Goal: Information Seeking & Learning: Check status

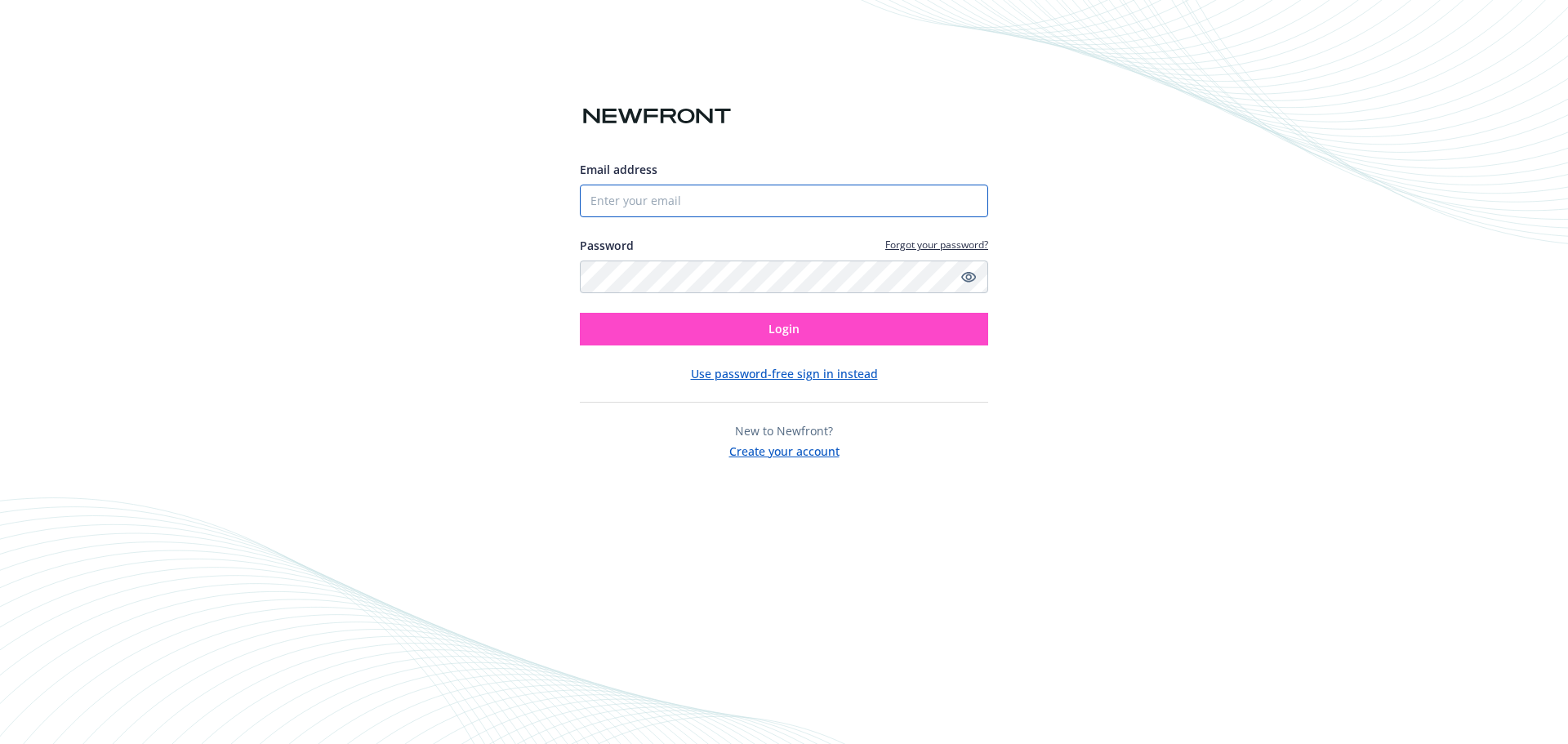
type input "[PERSON_NAME][EMAIL_ADDRESS][DOMAIN_NAME]"
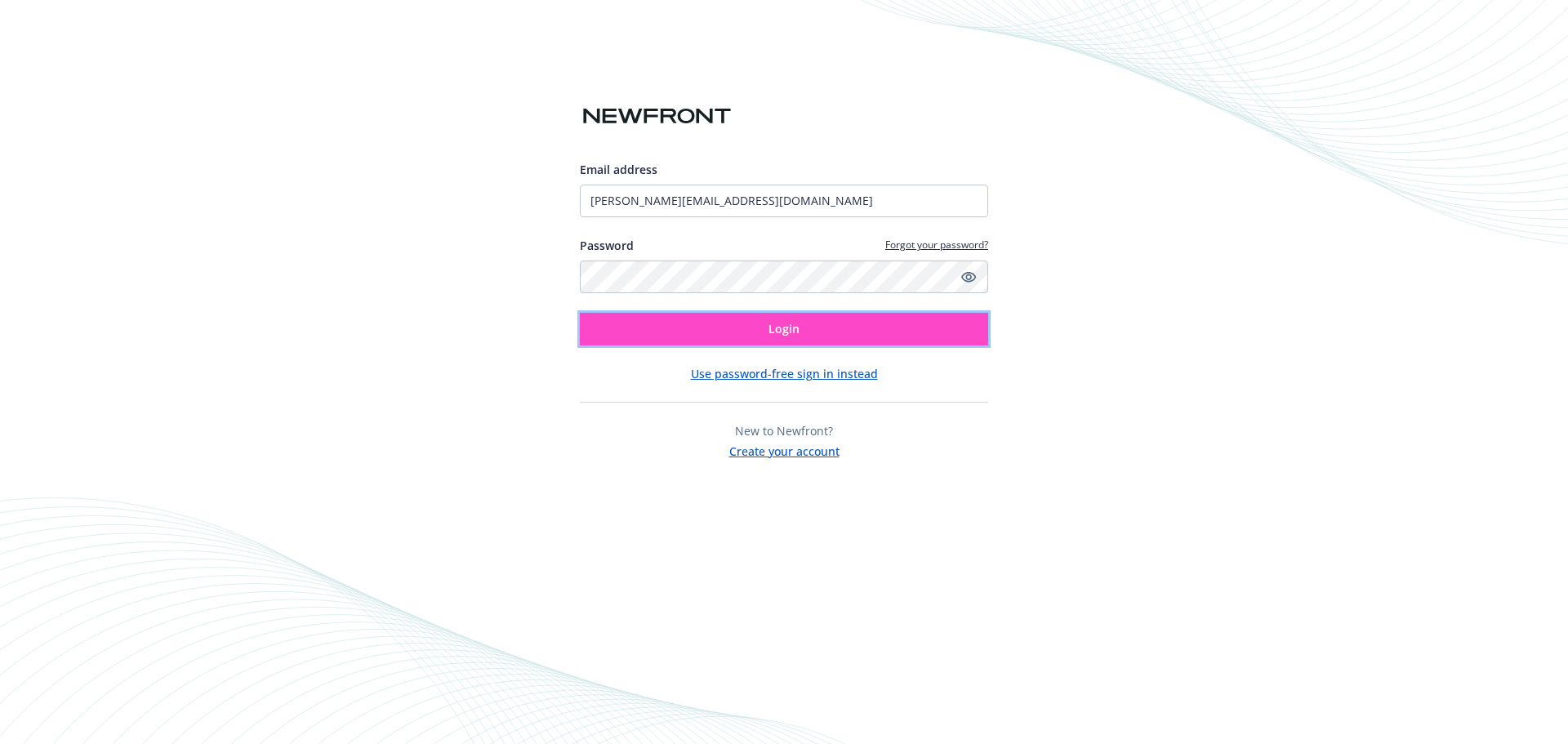
click at [774, 325] on span "Login" at bounding box center [784, 329] width 31 height 15
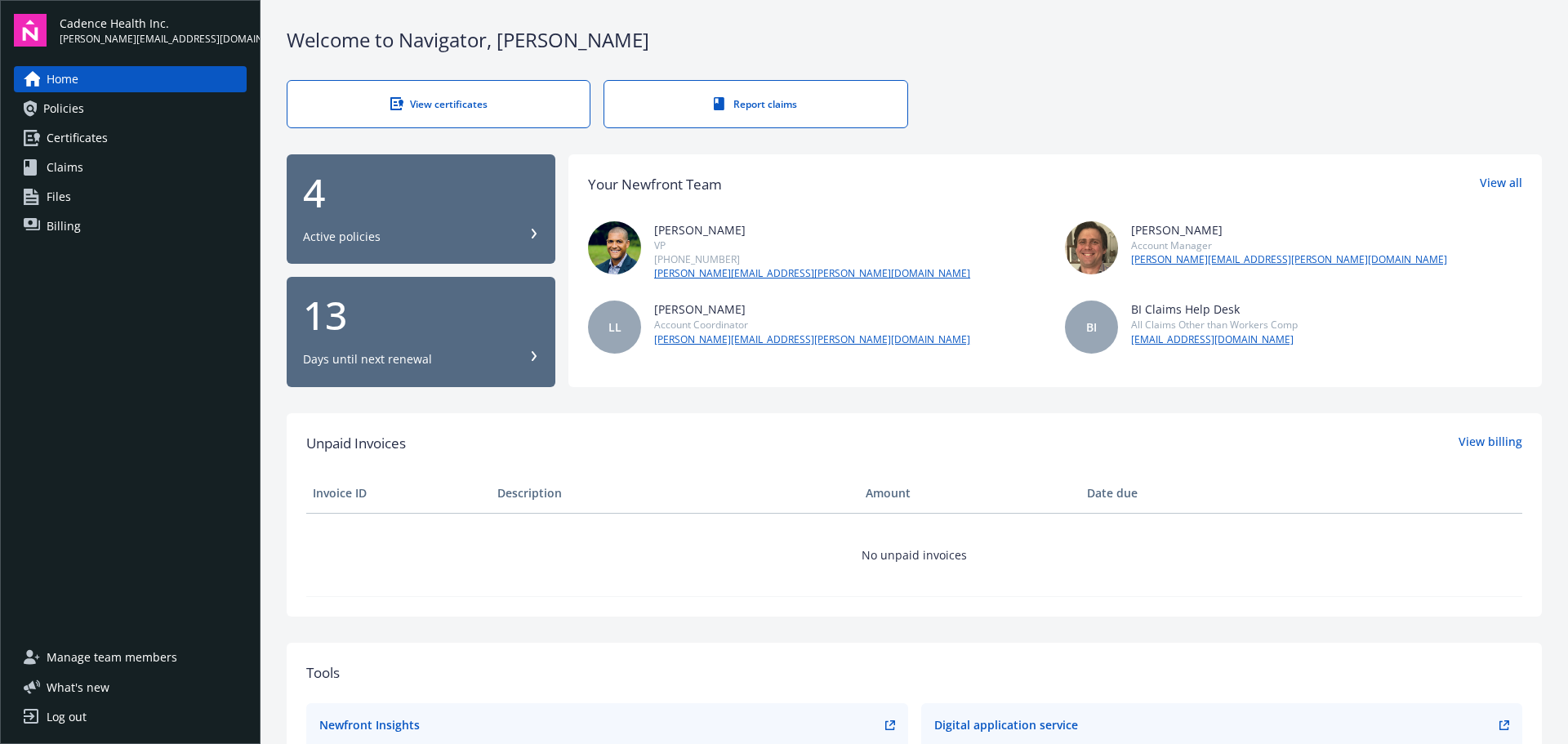
click at [75, 111] on span "Policies" at bounding box center [63, 108] width 41 height 26
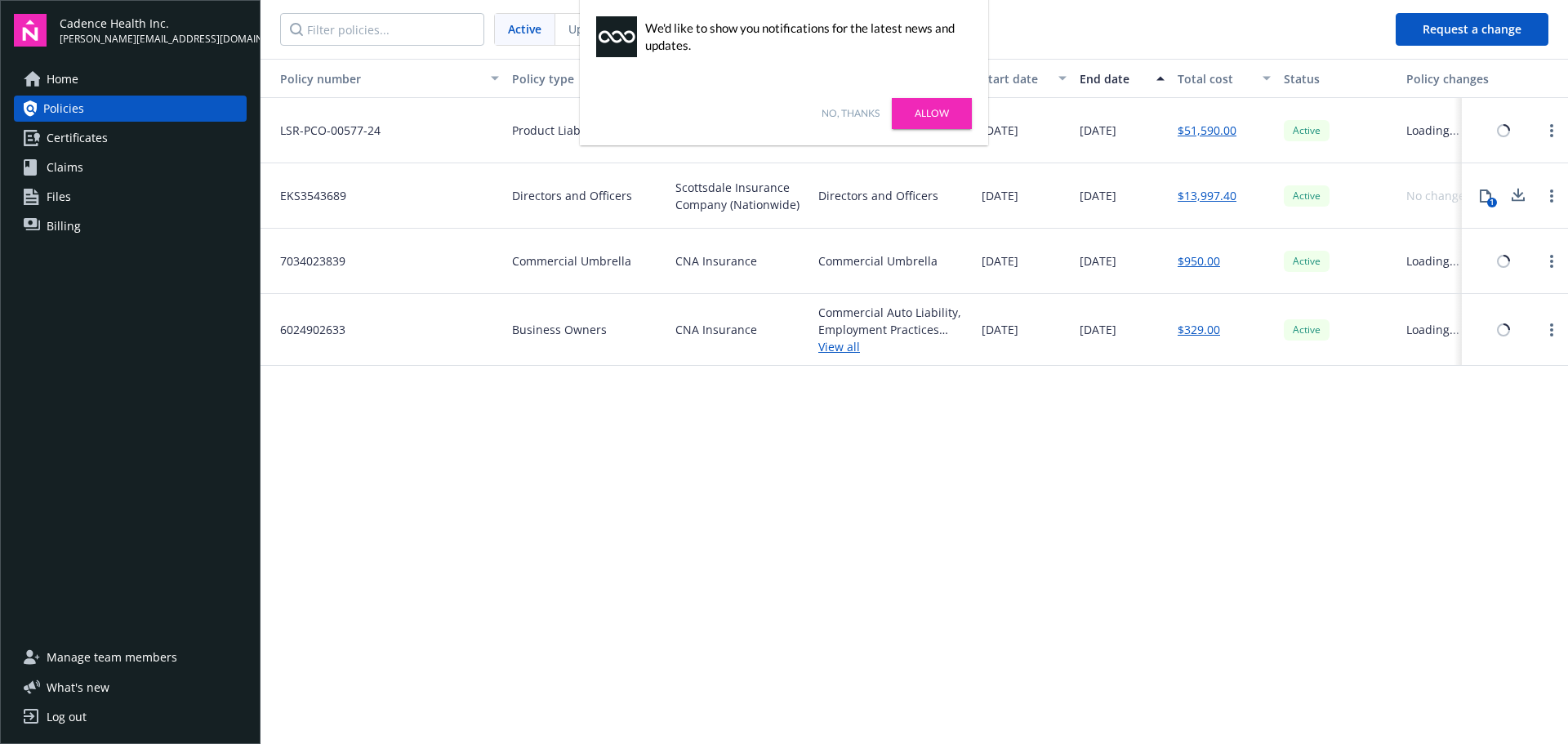
click at [863, 113] on link "No, thanks" at bounding box center [851, 114] width 58 height 15
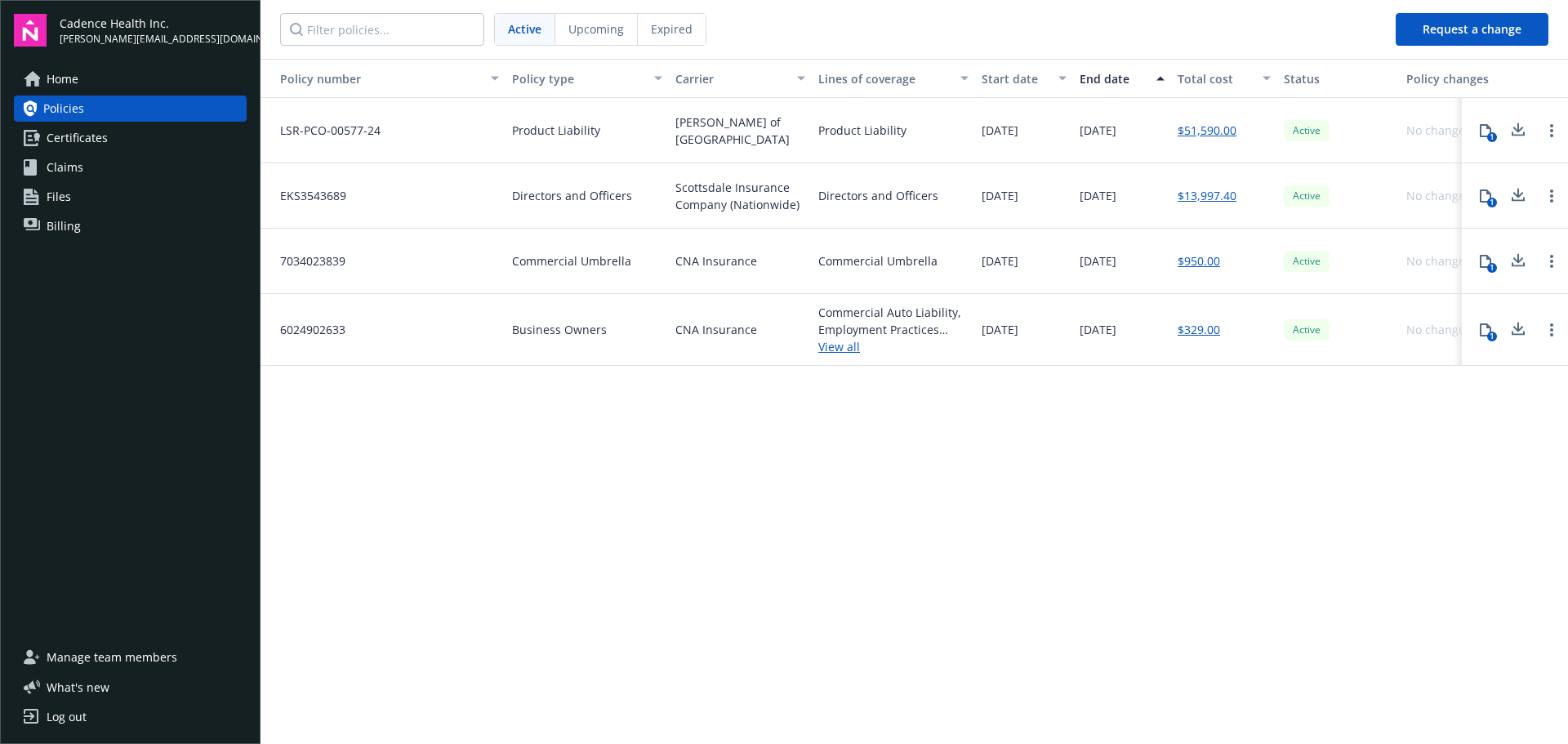
click at [600, 22] on span "Upcoming" at bounding box center [596, 29] width 56 height 17
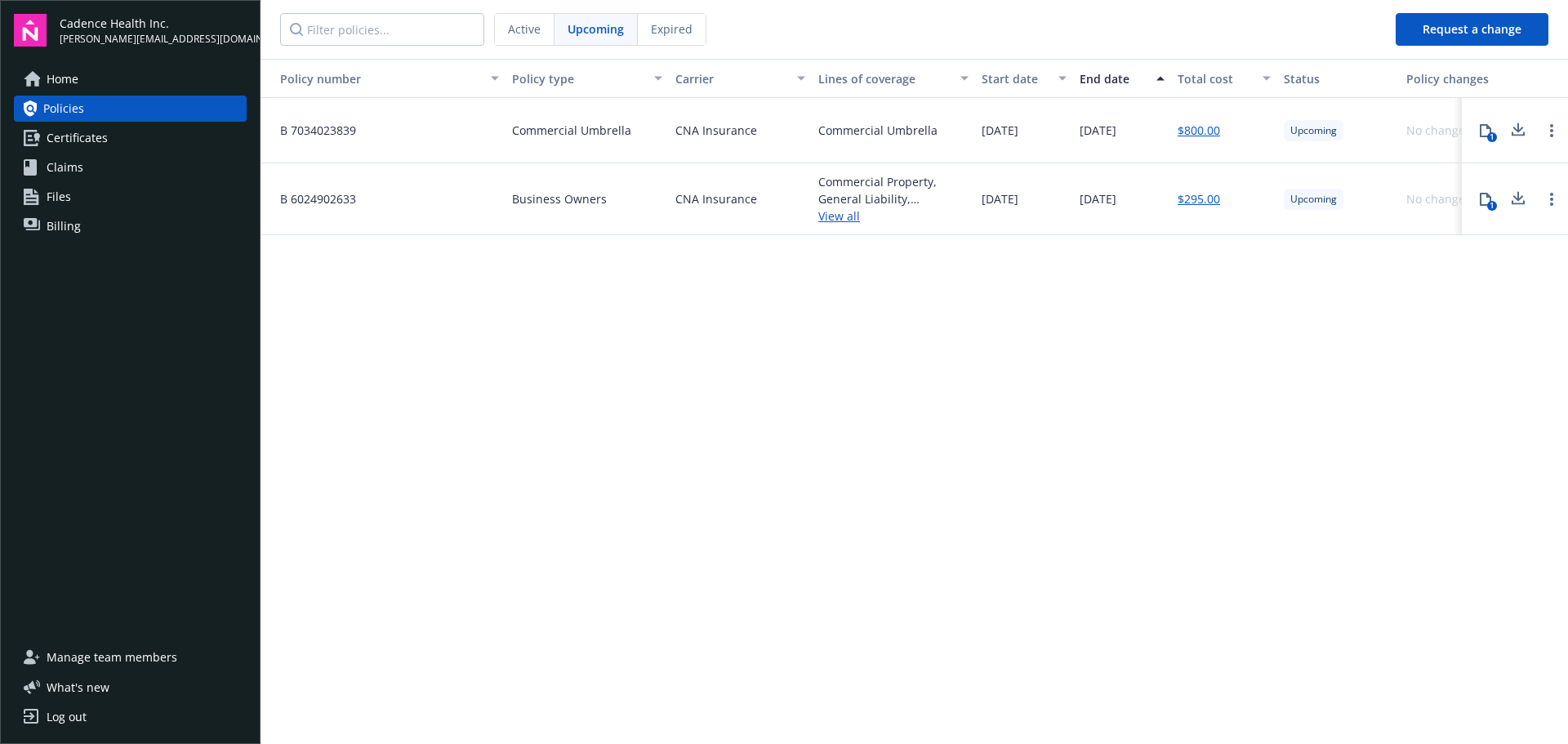
click at [530, 24] on span "Active" at bounding box center [524, 29] width 33 height 17
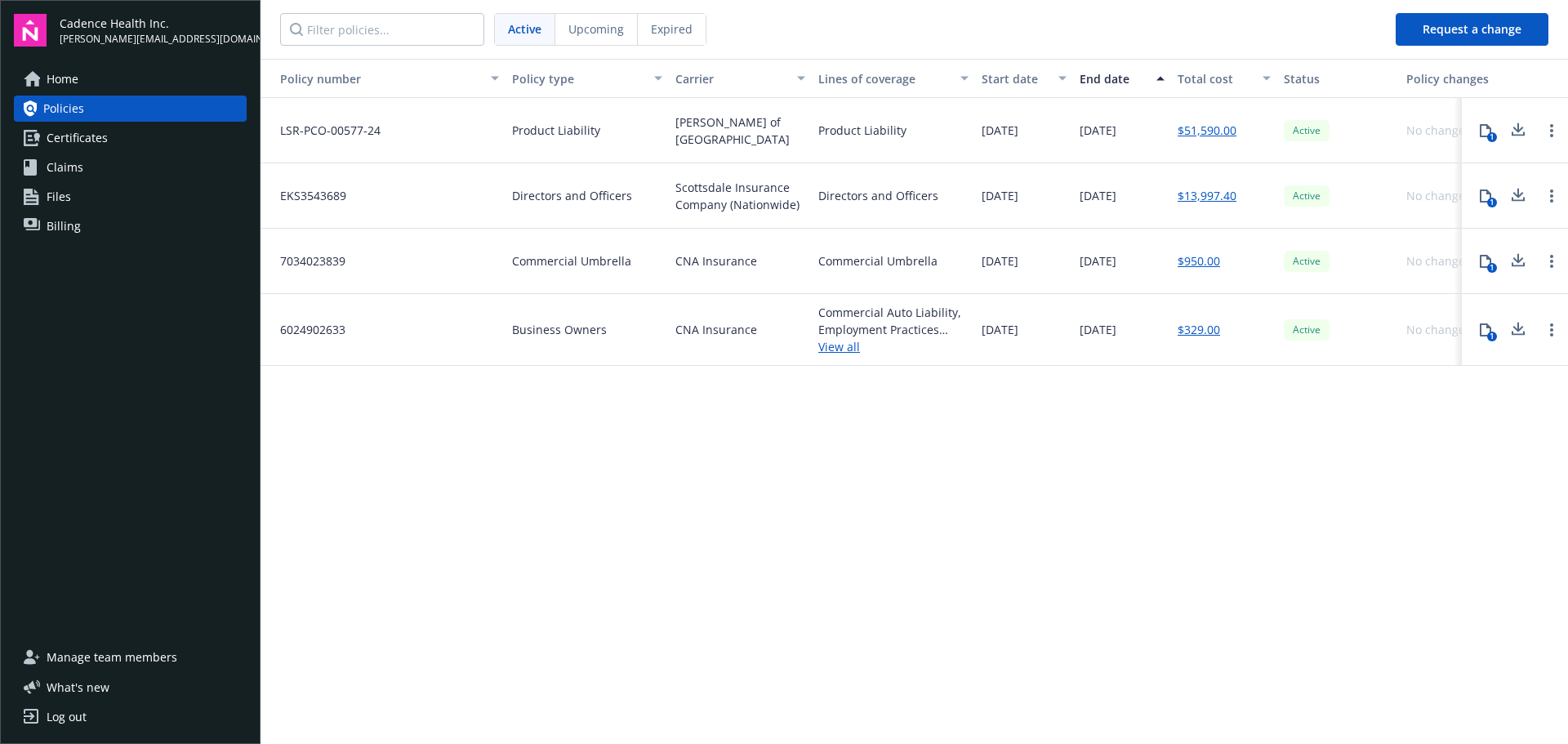
click at [580, 35] on span "Upcoming" at bounding box center [596, 29] width 56 height 17
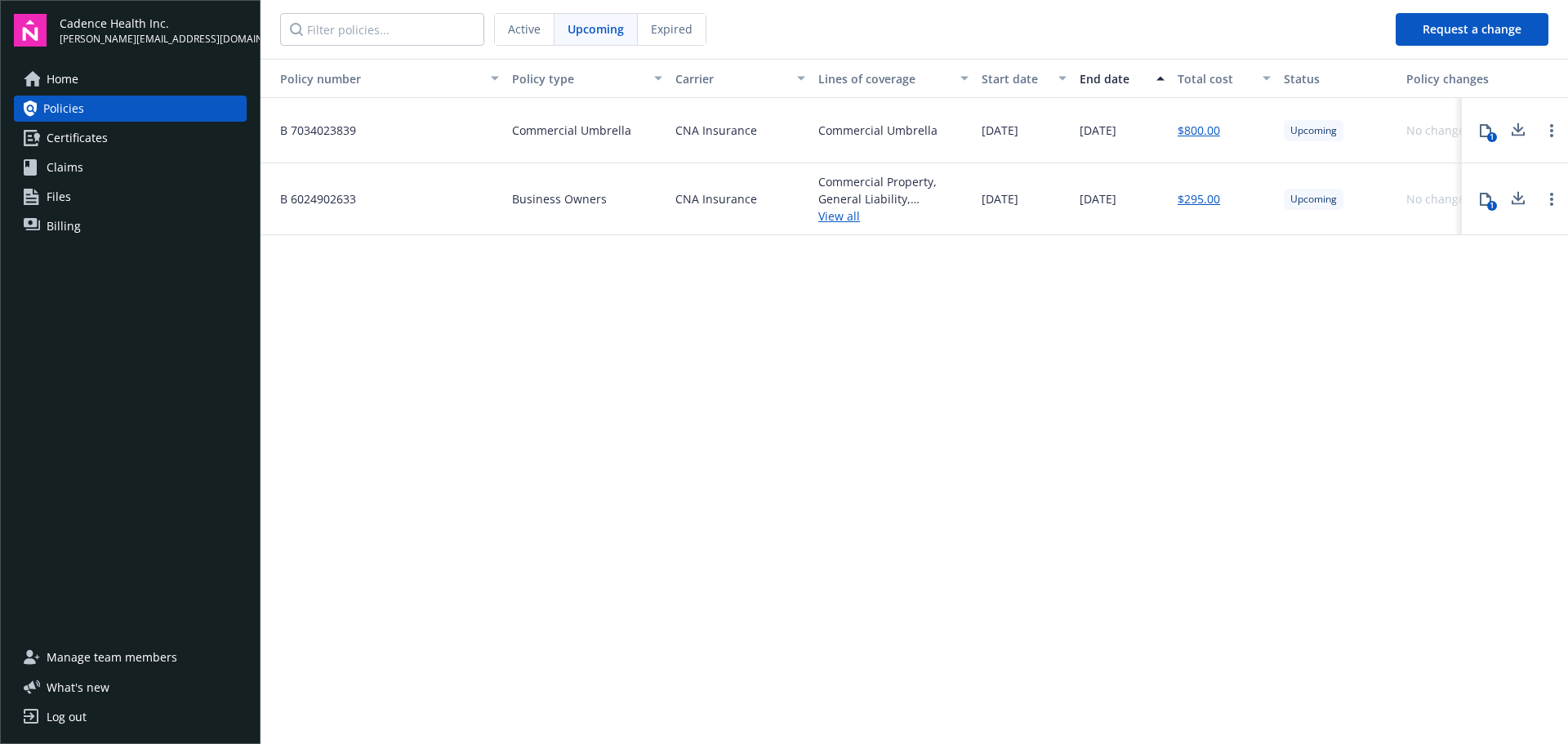
click at [66, 716] on div "Log out" at bounding box center [66, 717] width 40 height 26
